Goal: Information Seeking & Learning: Learn about a topic

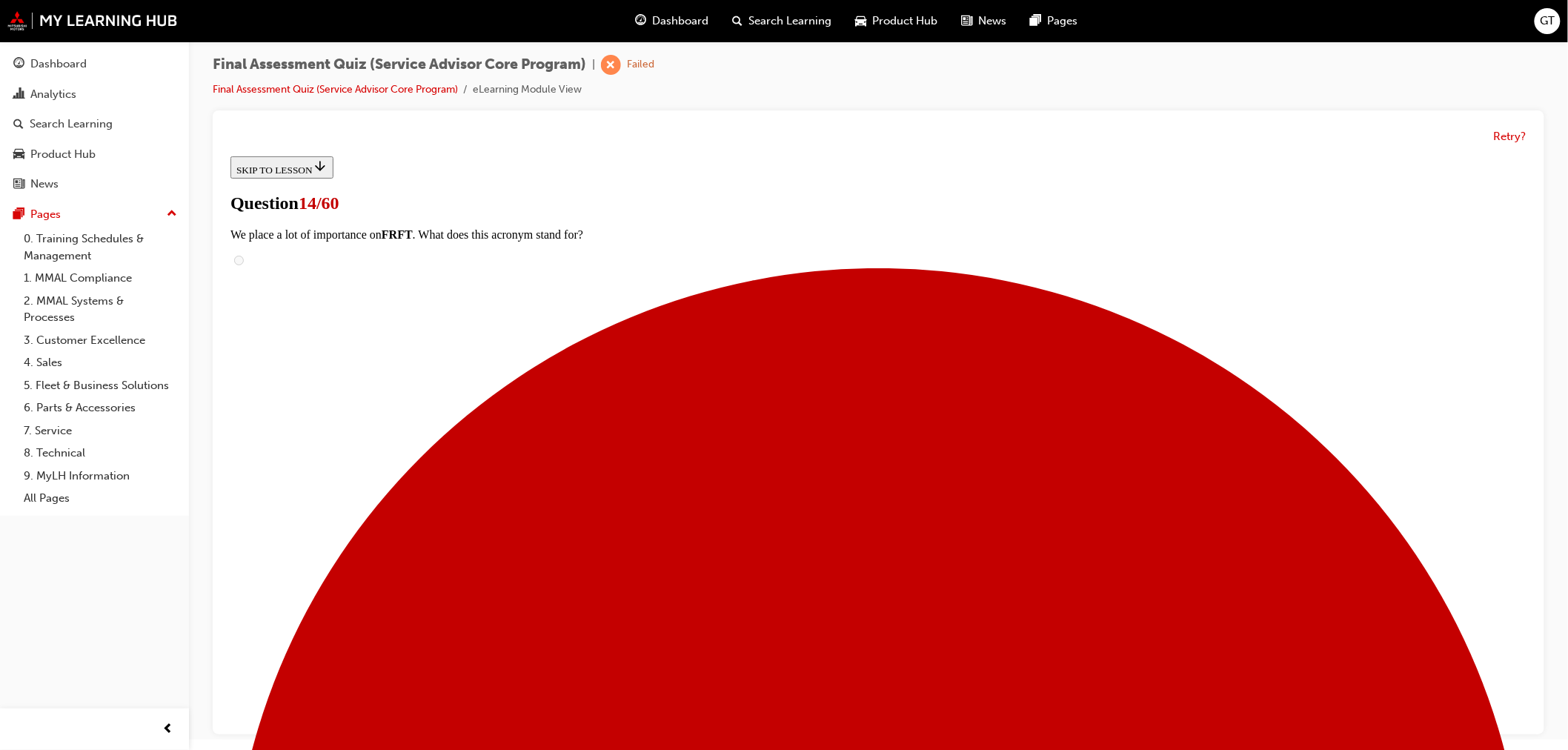
drag, startPoint x: 734, startPoint y: 699, endPoint x: 986, endPoint y: 235, distance: 528.0
drag, startPoint x: 744, startPoint y: 371, endPoint x: 987, endPoint y: 298, distance: 253.7
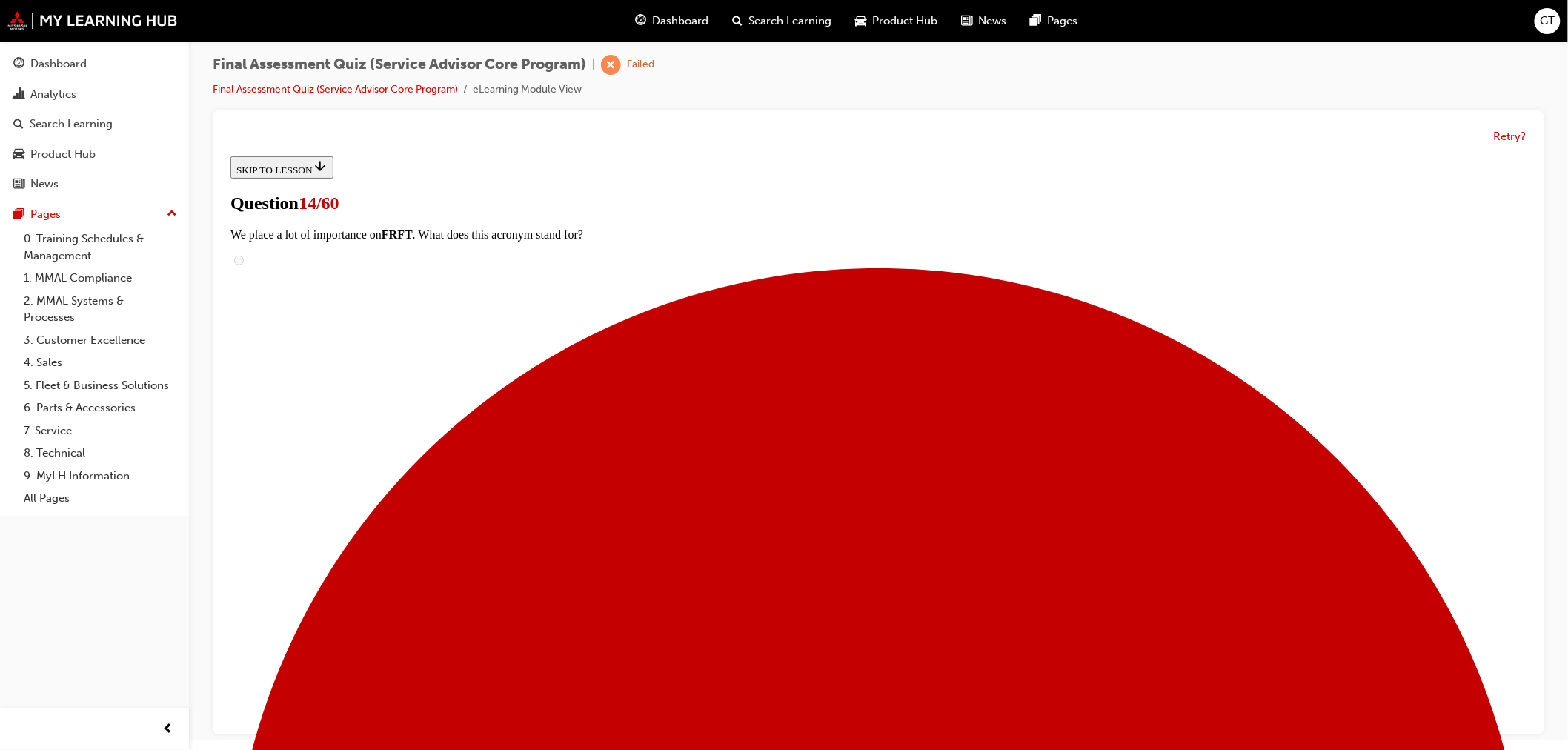
drag, startPoint x: 699, startPoint y: 207, endPoint x: 978, endPoint y: 440, distance: 363.5
drag, startPoint x: 723, startPoint y: 303, endPoint x: 997, endPoint y: 683, distance: 468.5
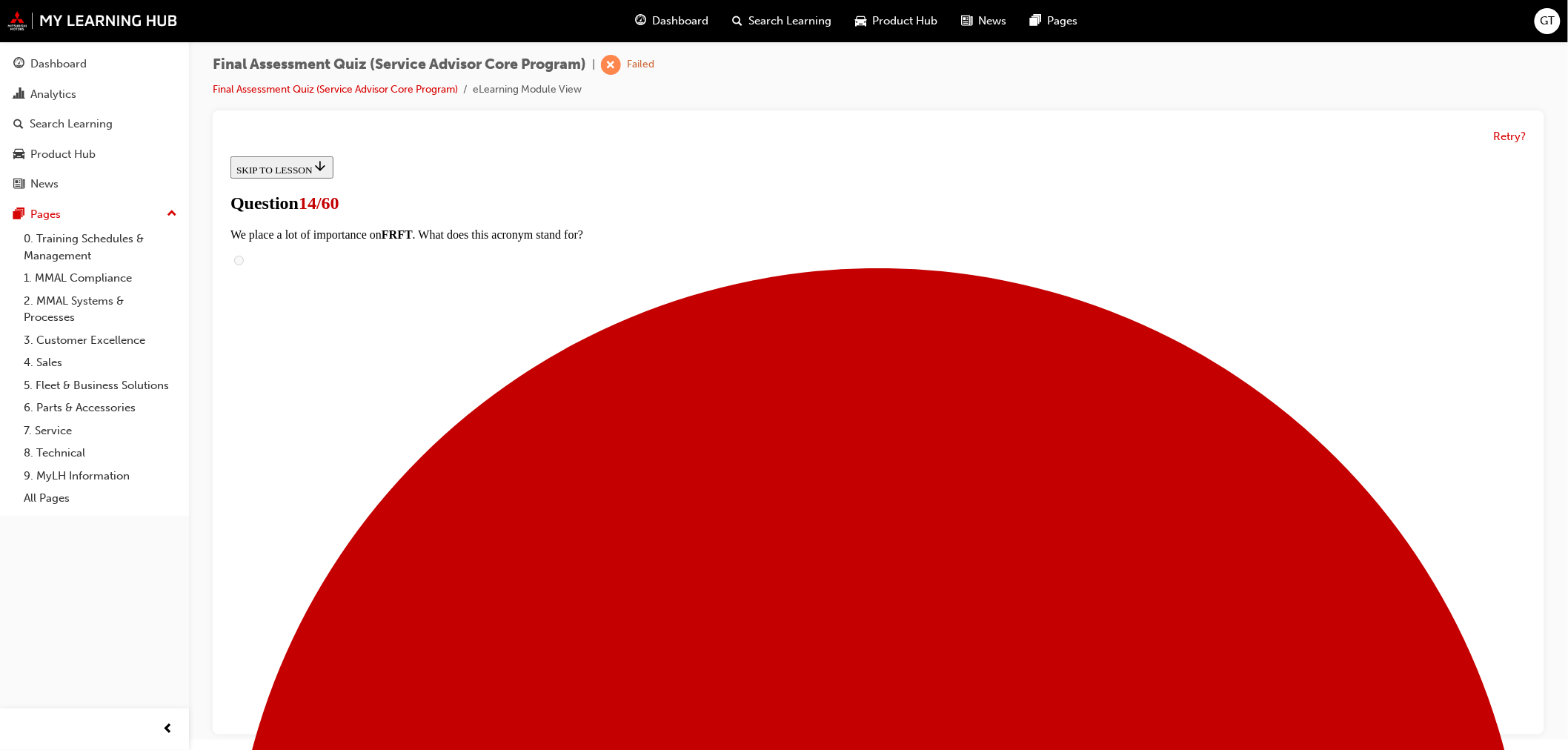
drag, startPoint x: 730, startPoint y: 451, endPoint x: 1002, endPoint y: 612, distance: 316.1
drag, startPoint x: 763, startPoint y: 373, endPoint x: 1024, endPoint y: 304, distance: 270.0
drag, startPoint x: 738, startPoint y: 380, endPoint x: 1021, endPoint y: 374, distance: 283.1
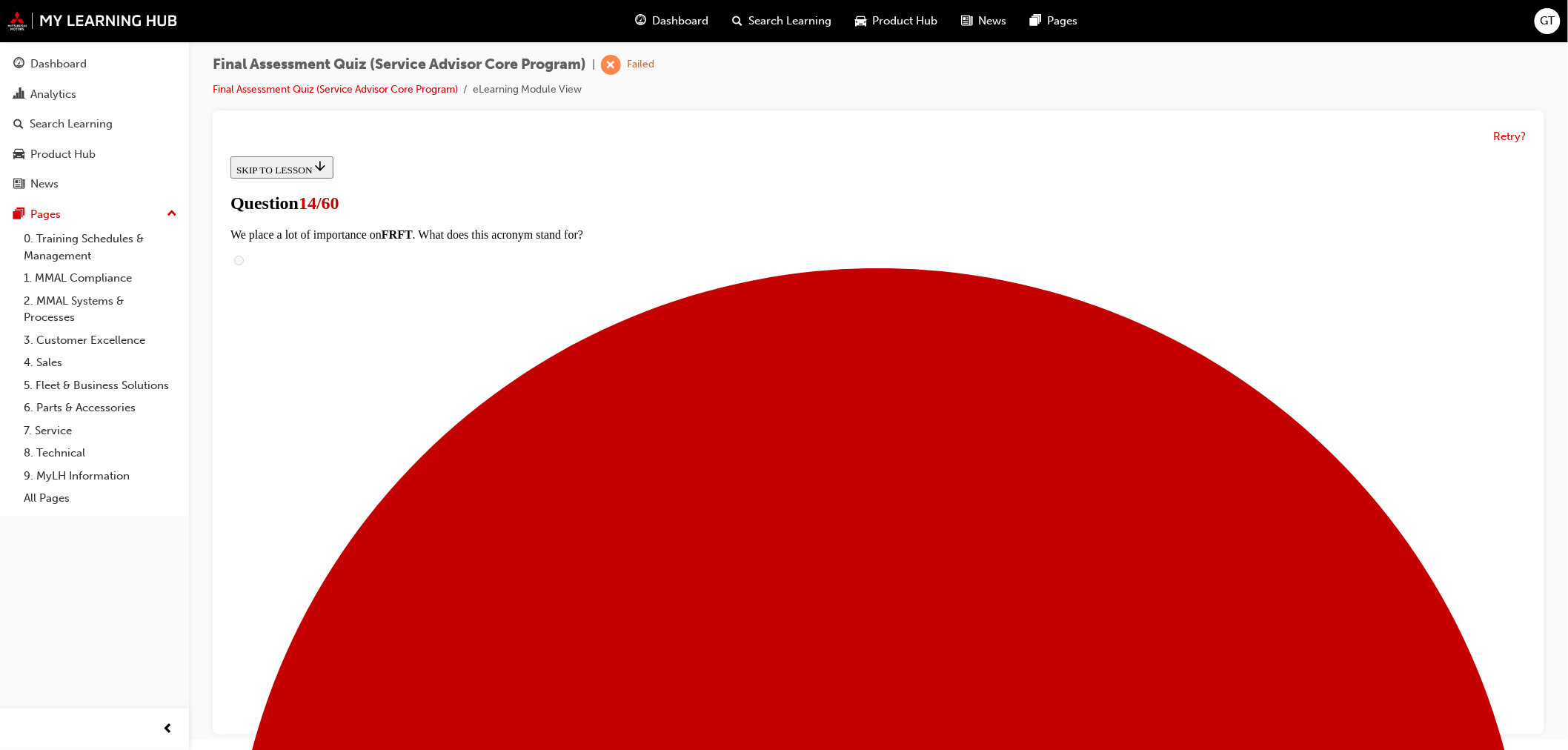
drag, startPoint x: 760, startPoint y: 447, endPoint x: 1057, endPoint y: 449, distance: 297.0
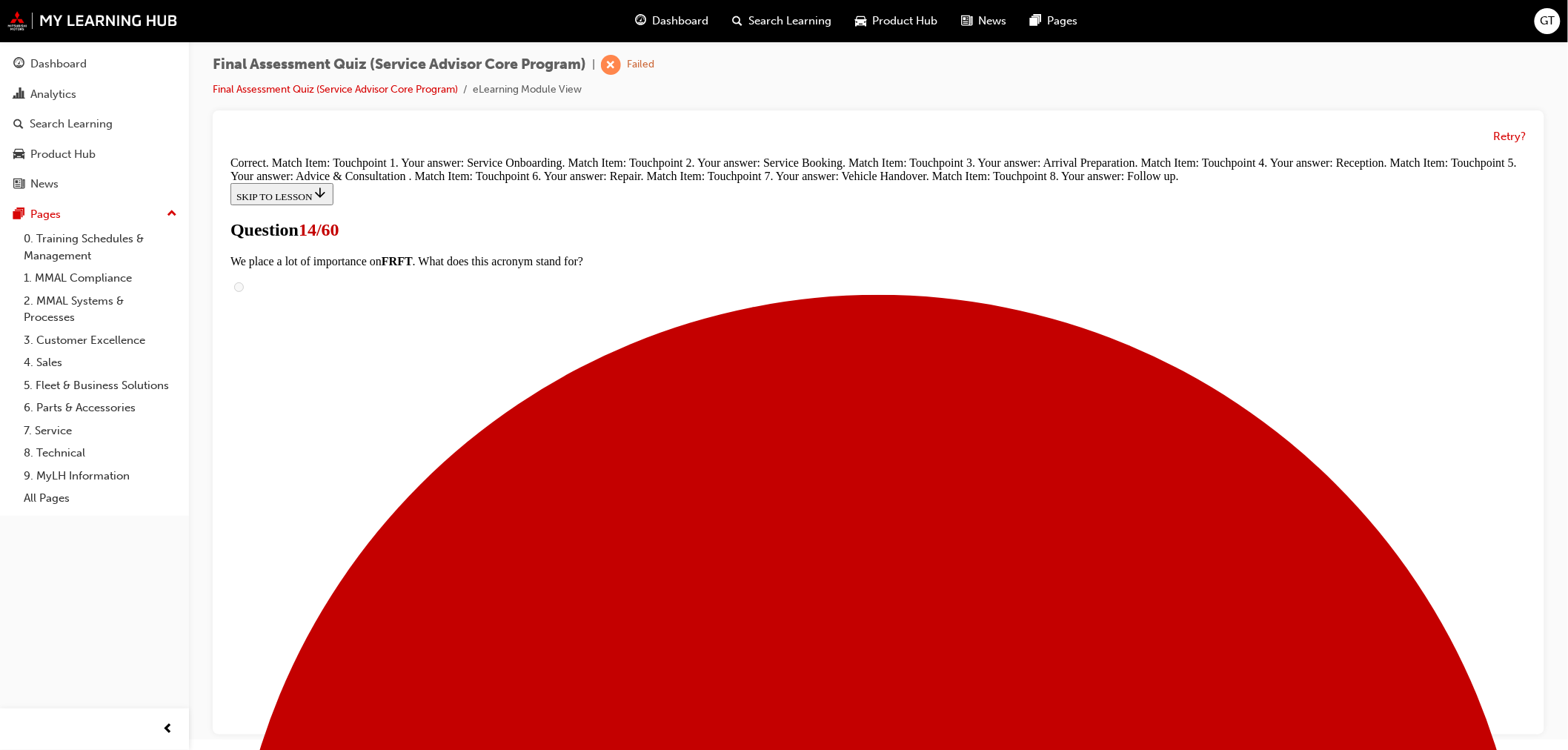
scroll to position [611, 0]
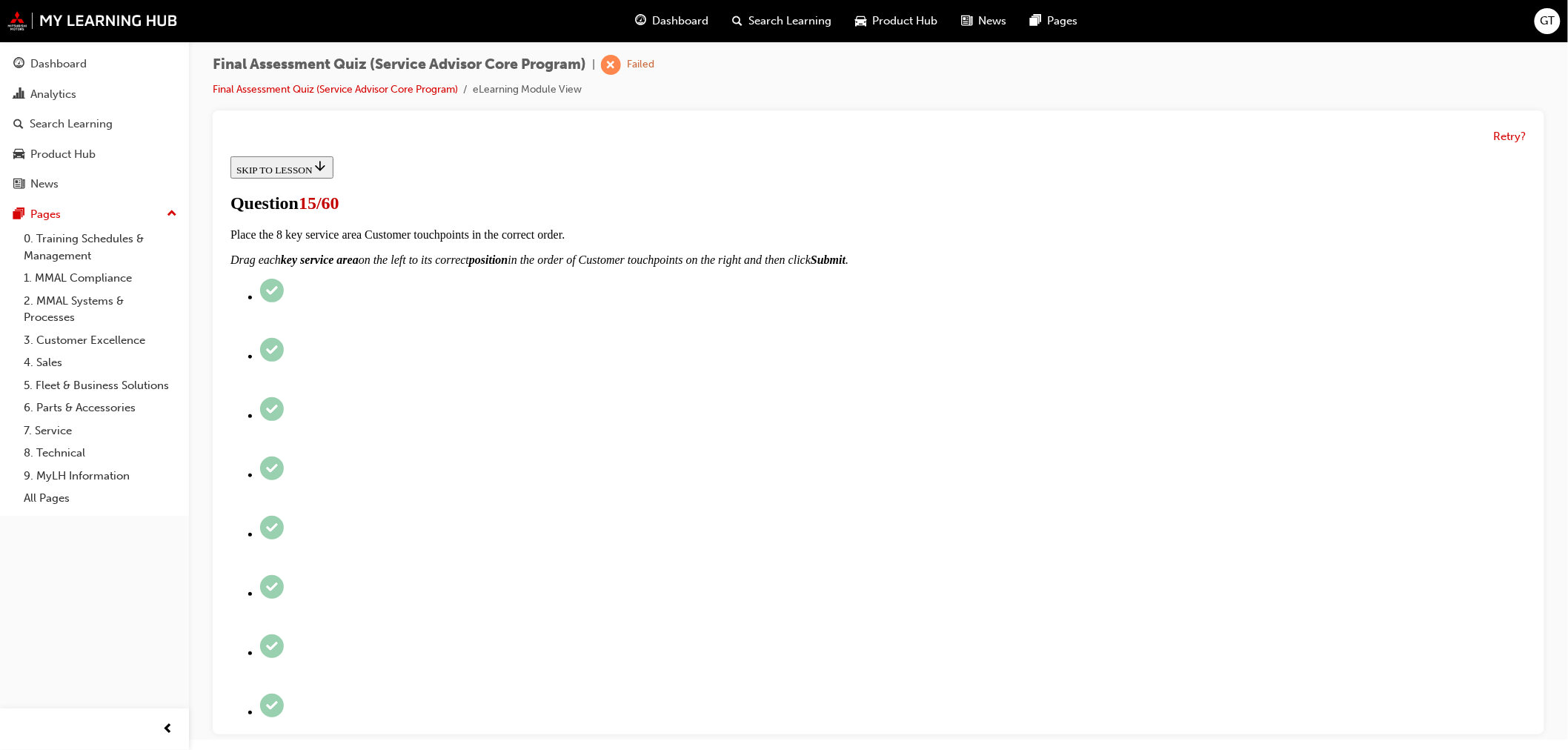
scroll to position [165, 0]
radio input "true"
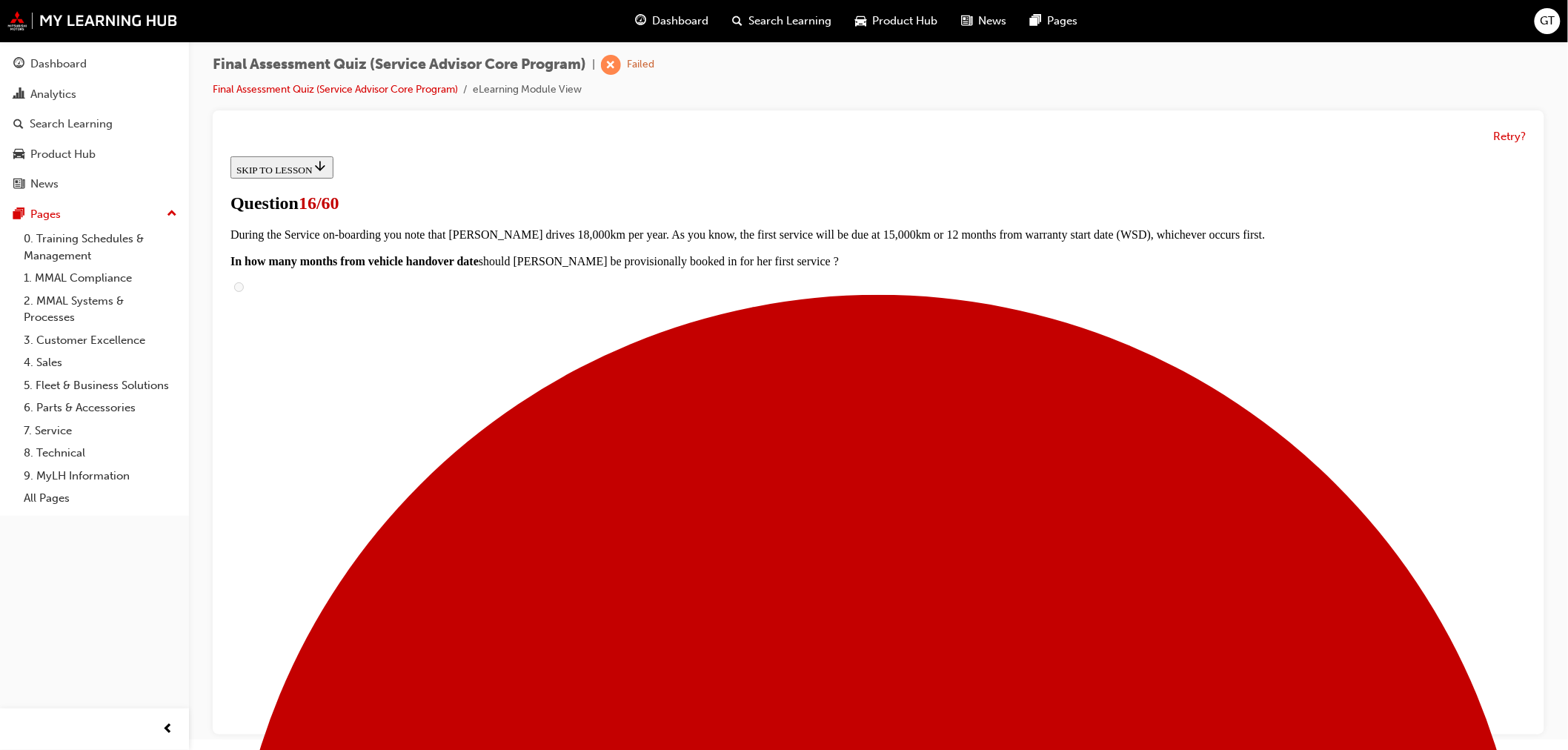
scroll to position [120, 0]
drag, startPoint x: 736, startPoint y: 519, endPoint x: 1001, endPoint y: 417, distance: 284.0
drag, startPoint x: 745, startPoint y: 525, endPoint x: 995, endPoint y: 519, distance: 250.1
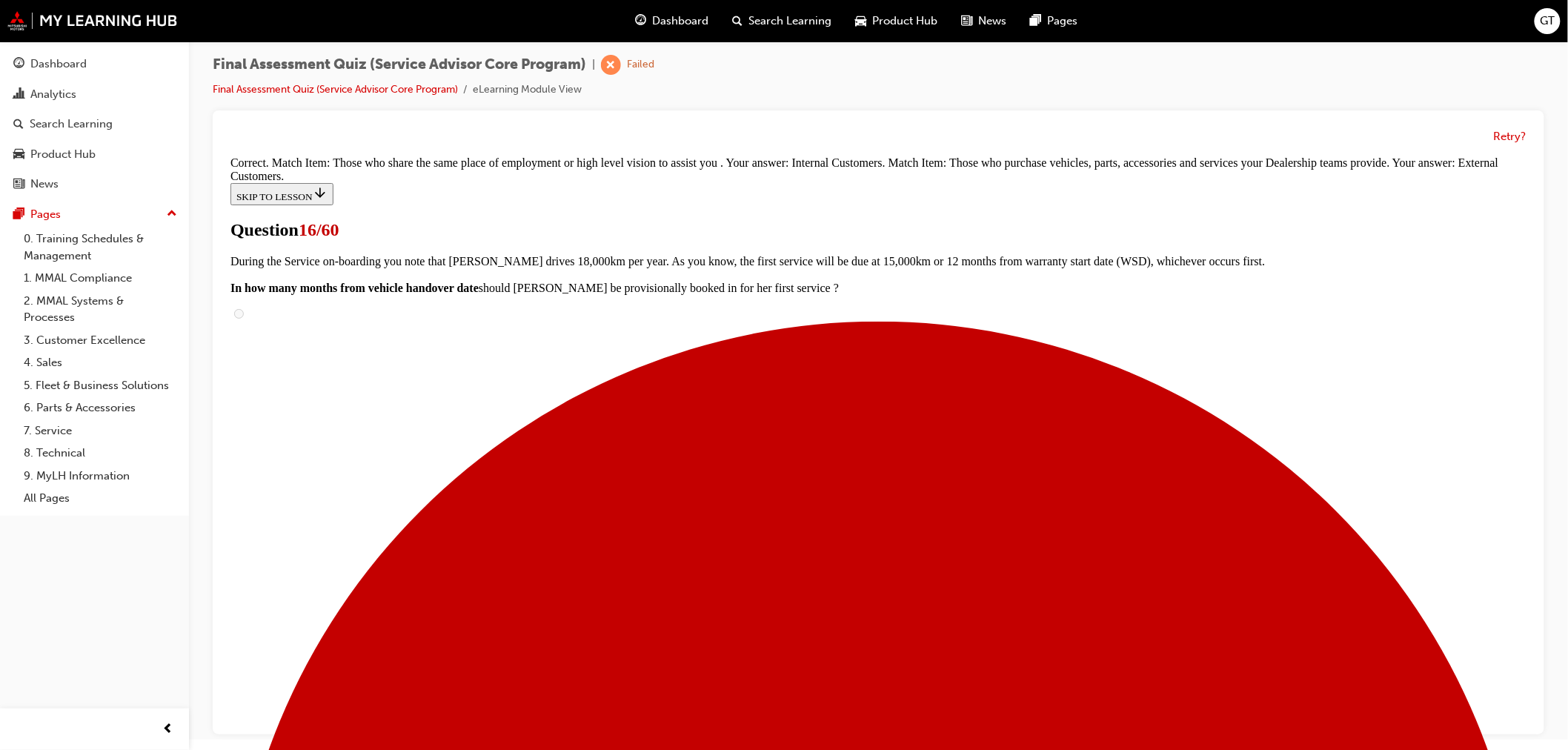
scroll to position [184, 0]
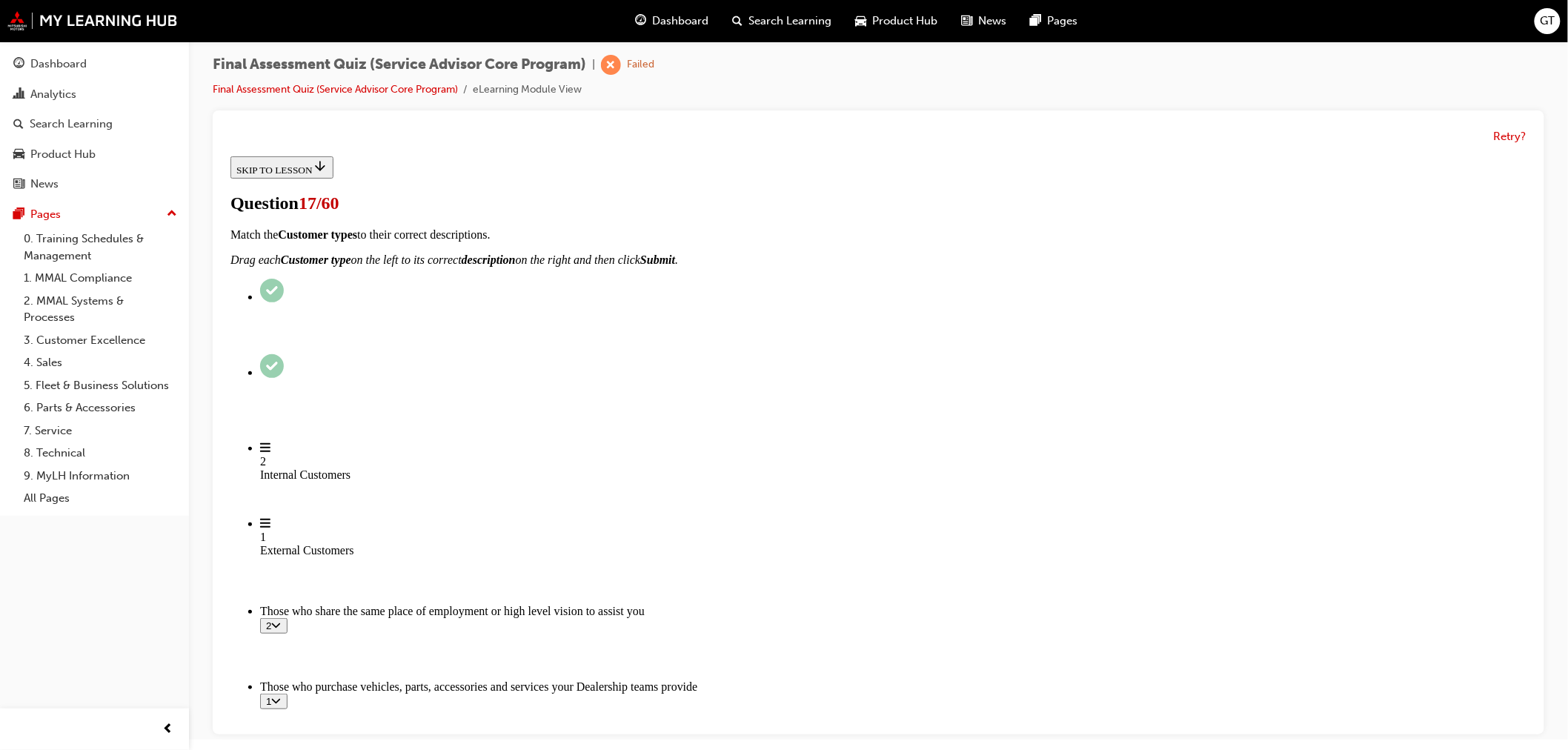
scroll to position [120, 0]
radio input "true"
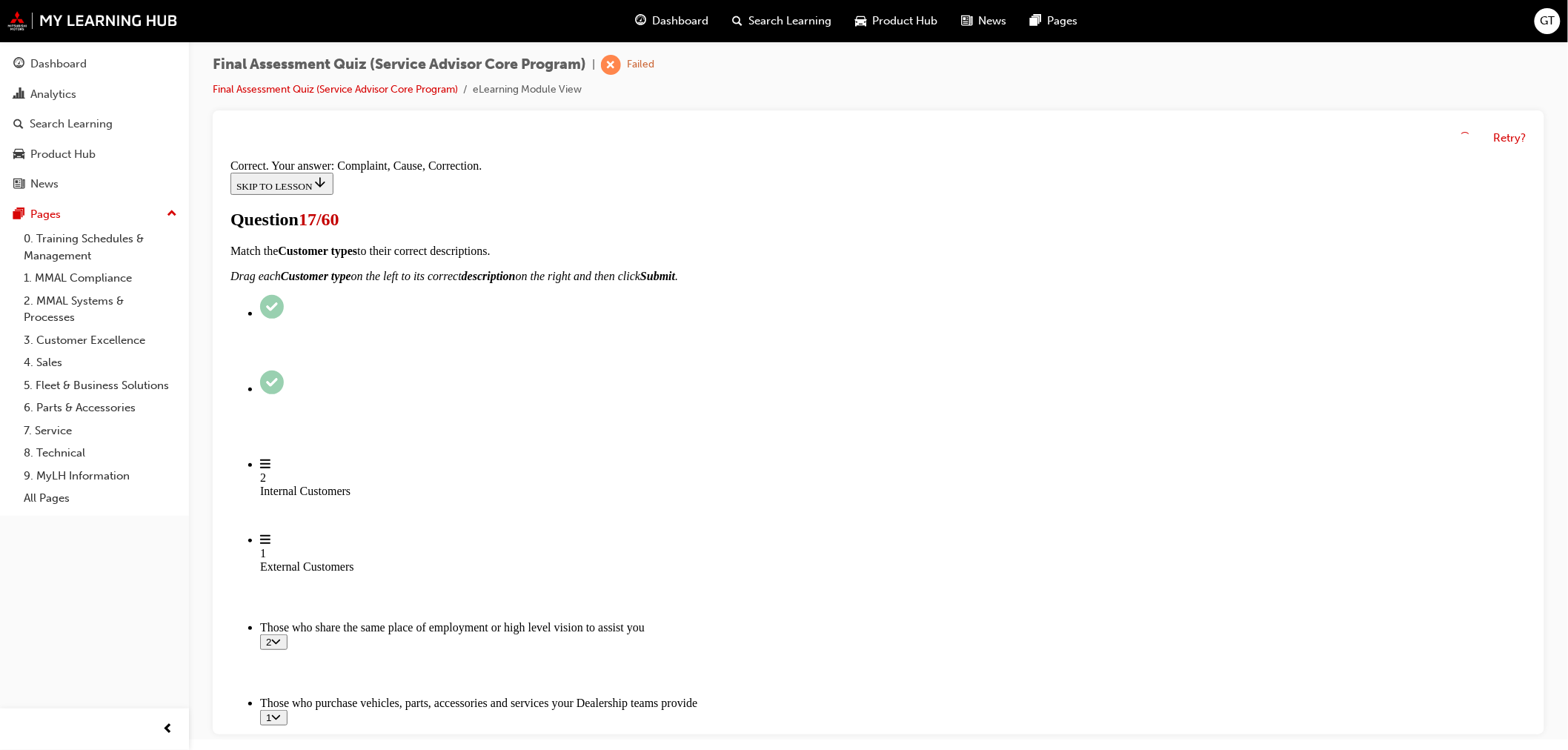
scroll to position [198, 0]
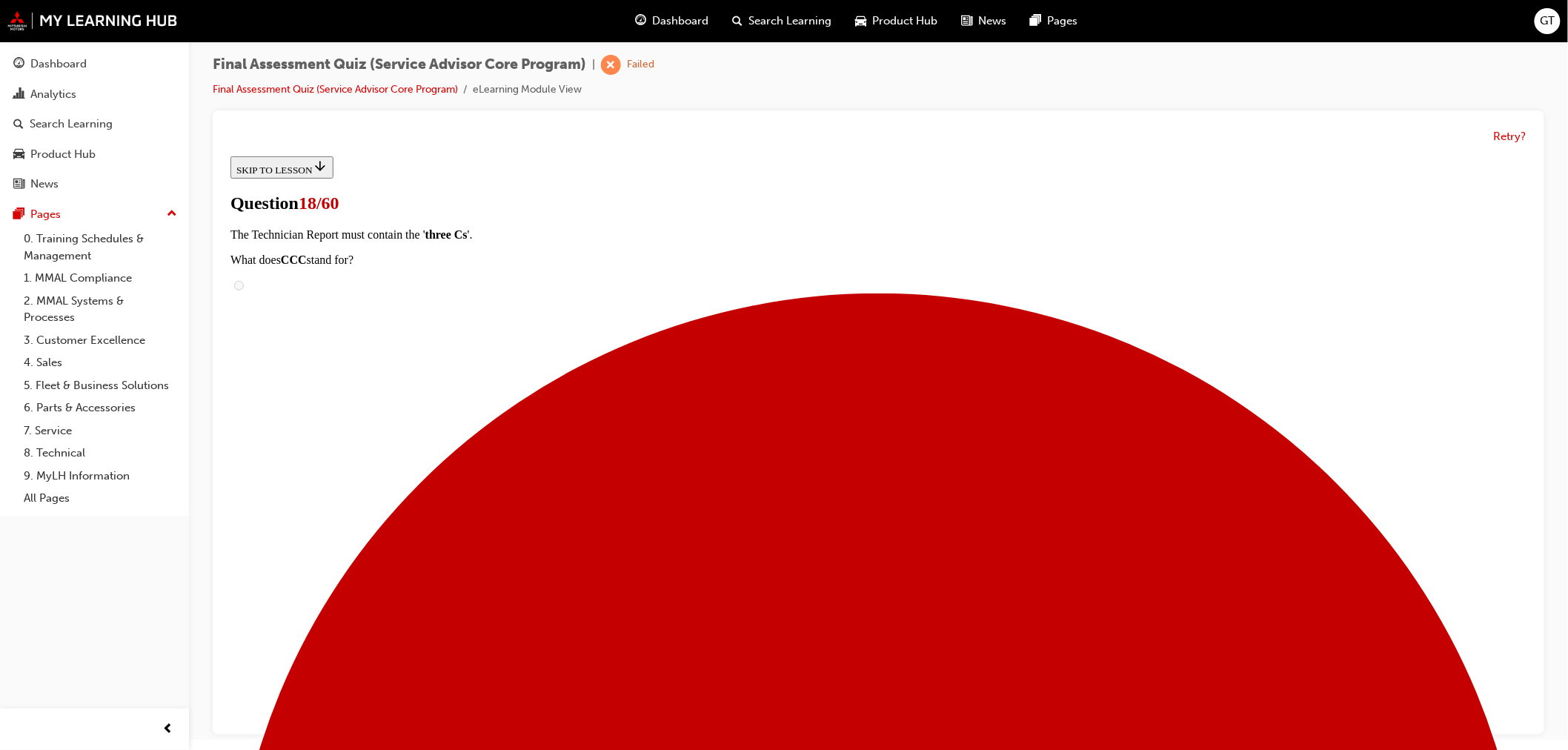
scroll to position [329, 0]
checkbox input "true"
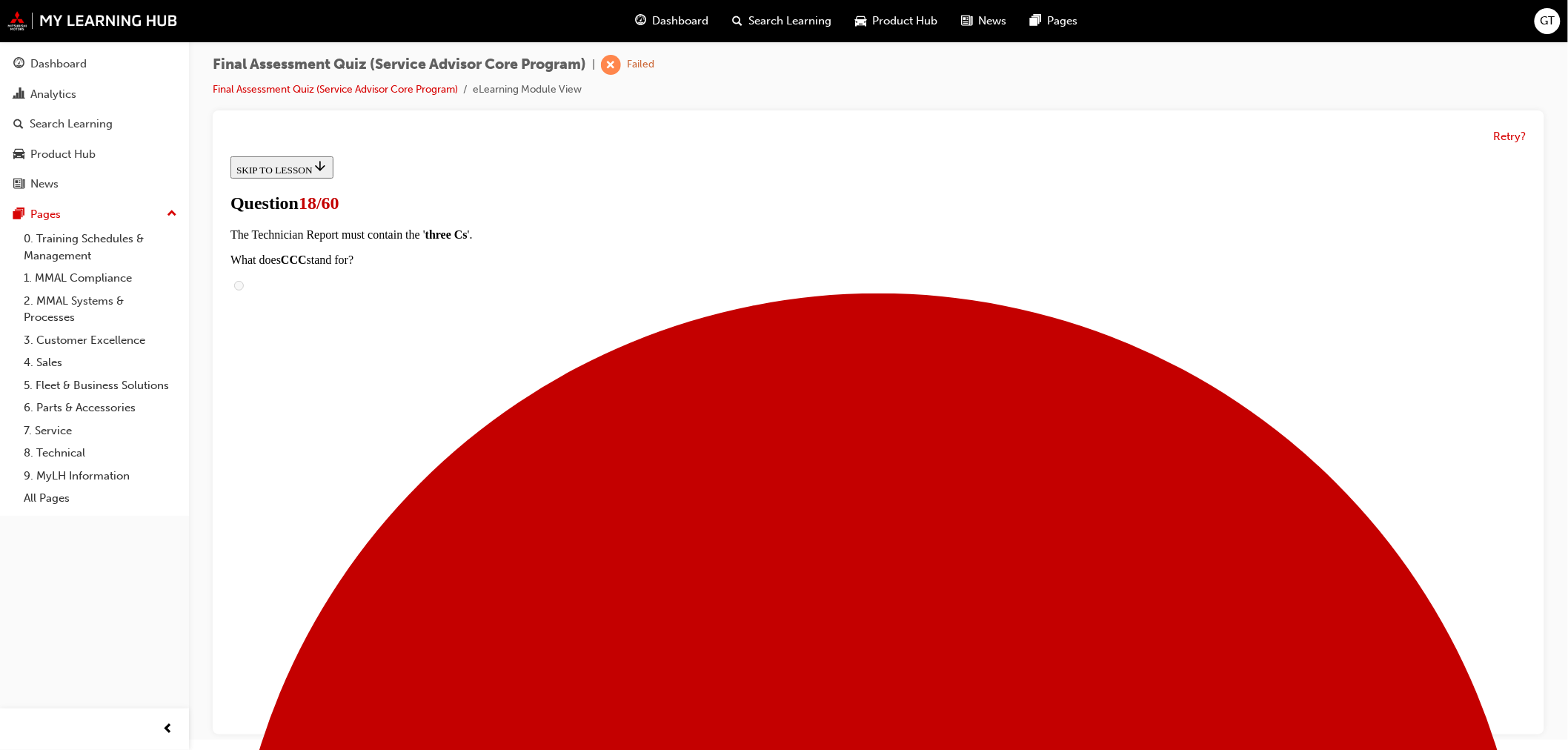
checkbox input "true"
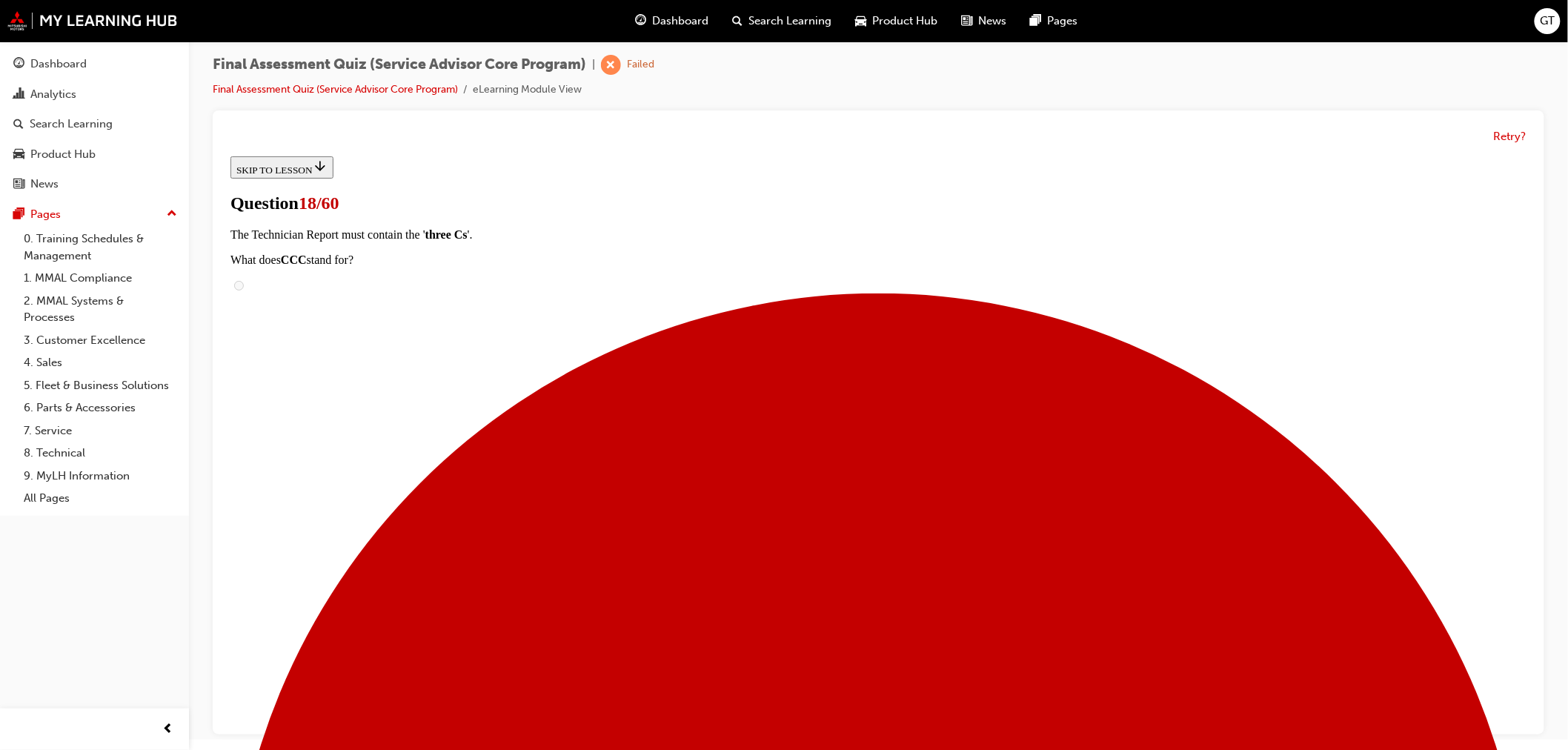
checkbox input "true"
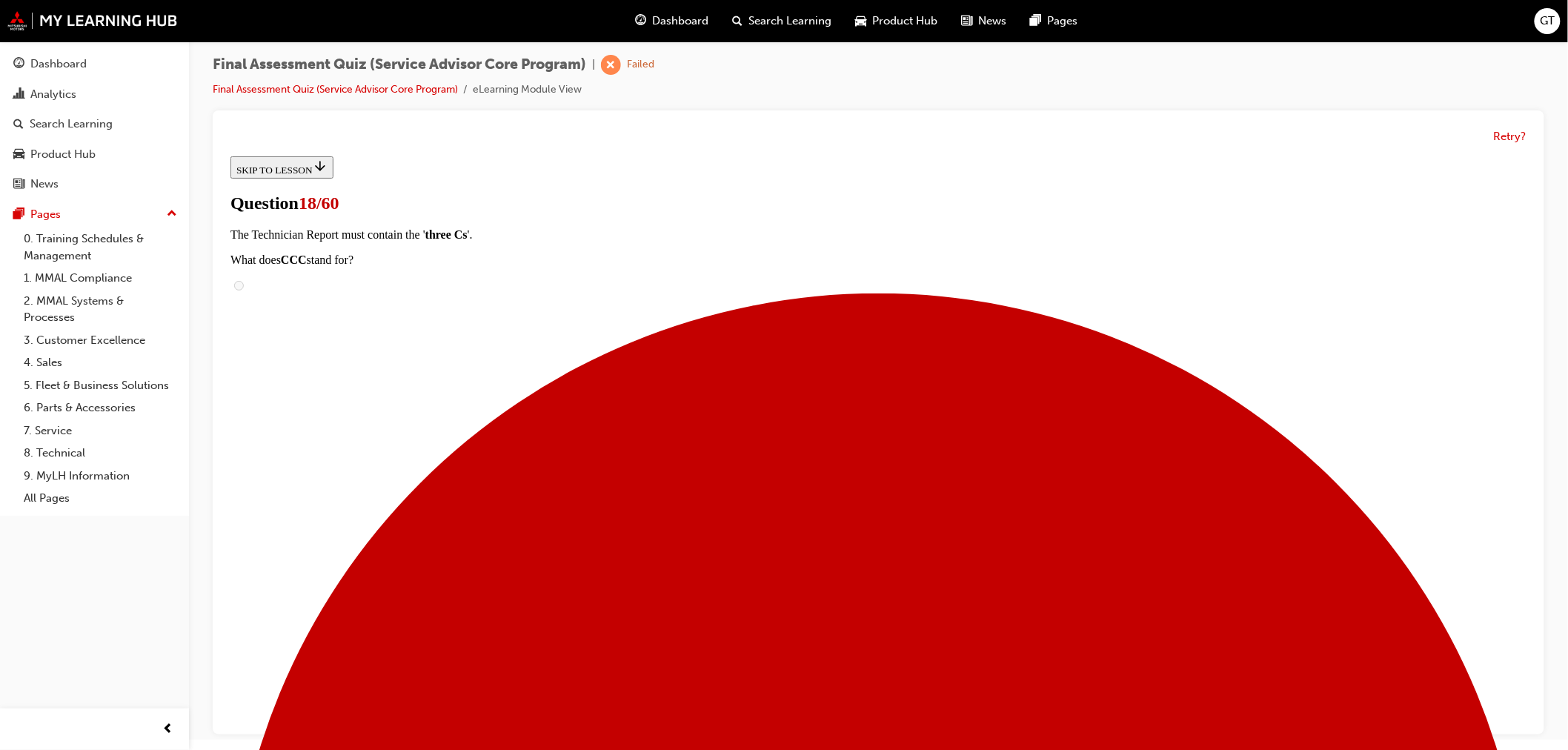
checkbox input "true"
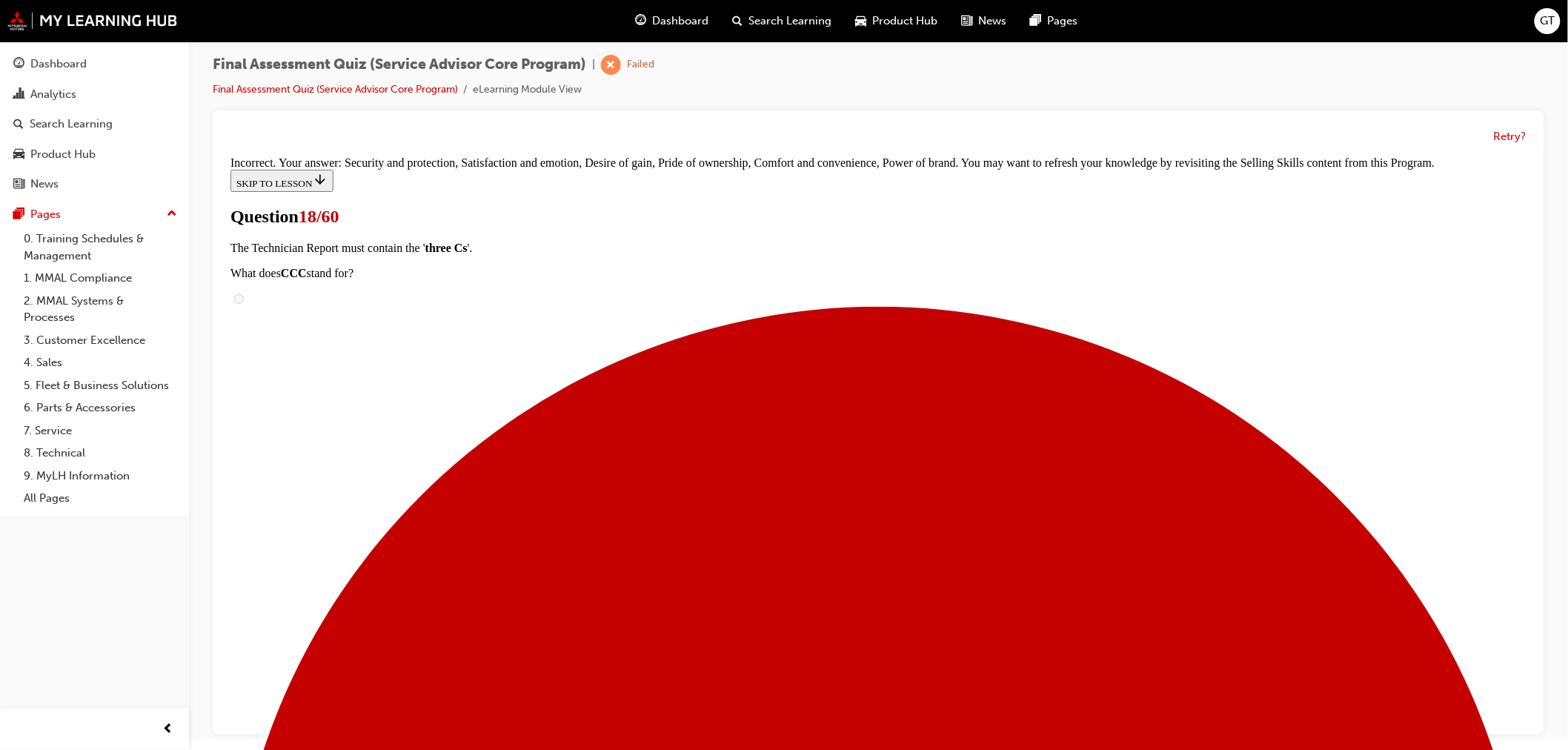
scroll to position [256, 0]
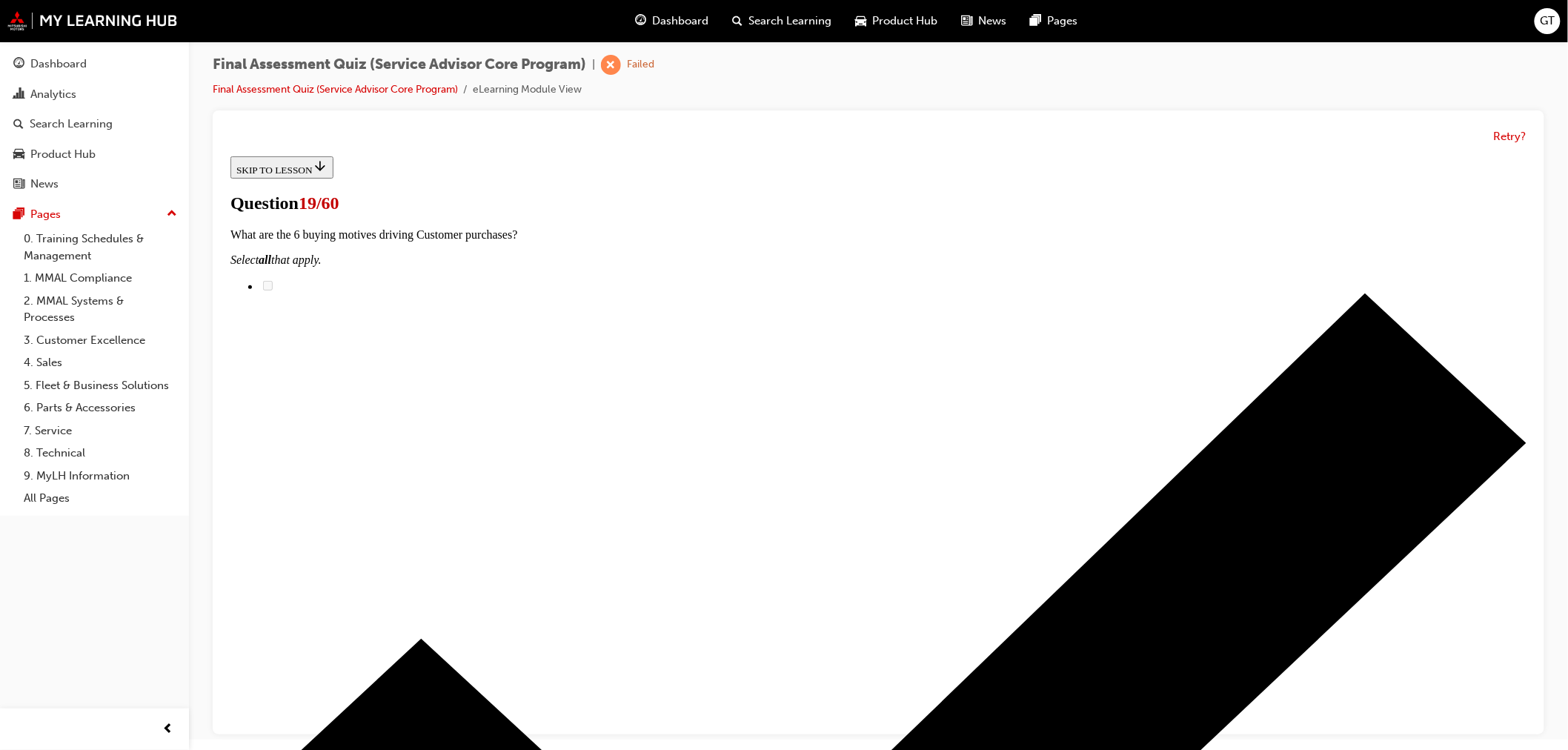
scroll to position [117, 0]
